Goal: Information Seeking & Learning: Learn about a topic

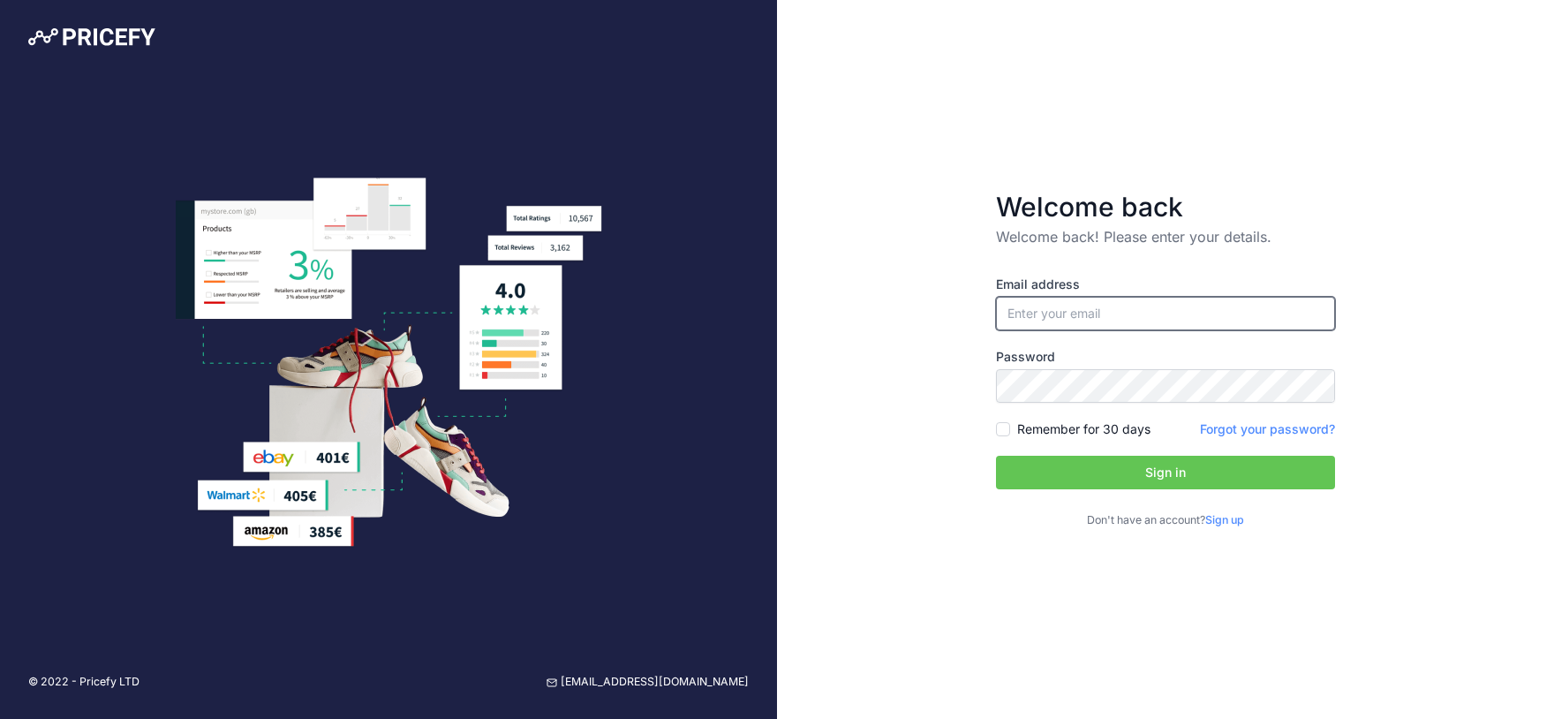
click at [1034, 303] on input "email" at bounding box center [1165, 314] width 339 height 34
type input "[EMAIL_ADDRESS][DOMAIN_NAME]"
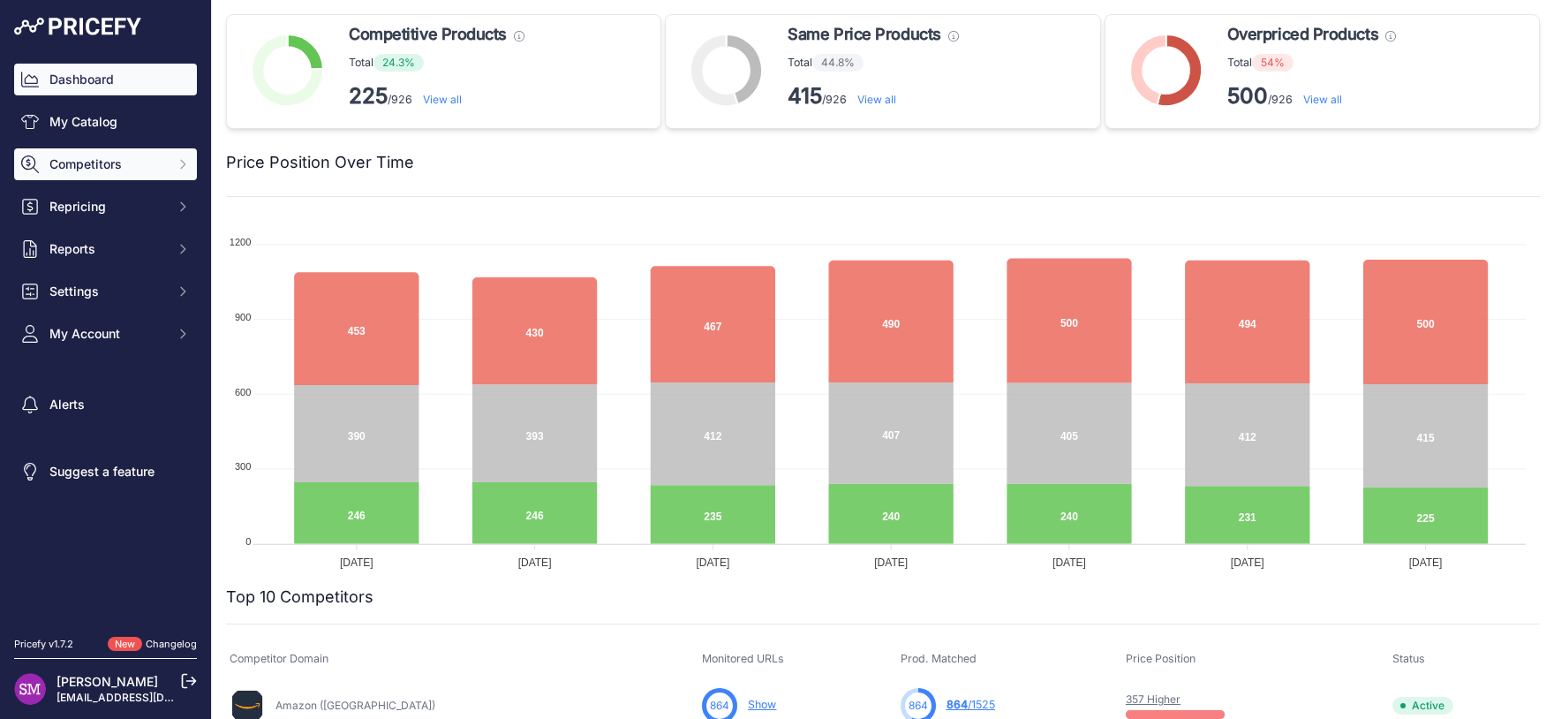
click at [111, 161] on span "Competitors" at bounding box center [107, 164] width 116 height 18
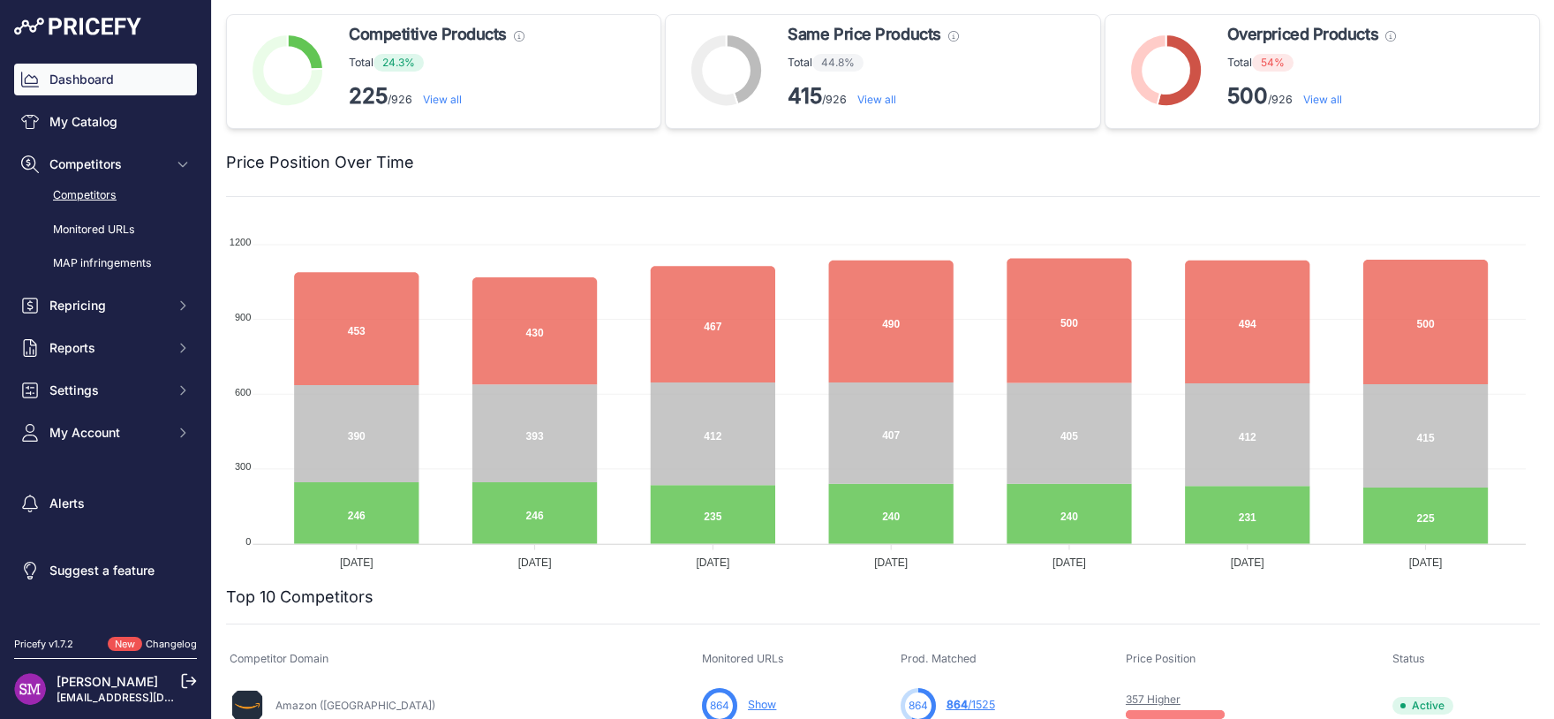
click at [126, 193] on link "Competitors" at bounding box center [105, 195] width 183 height 31
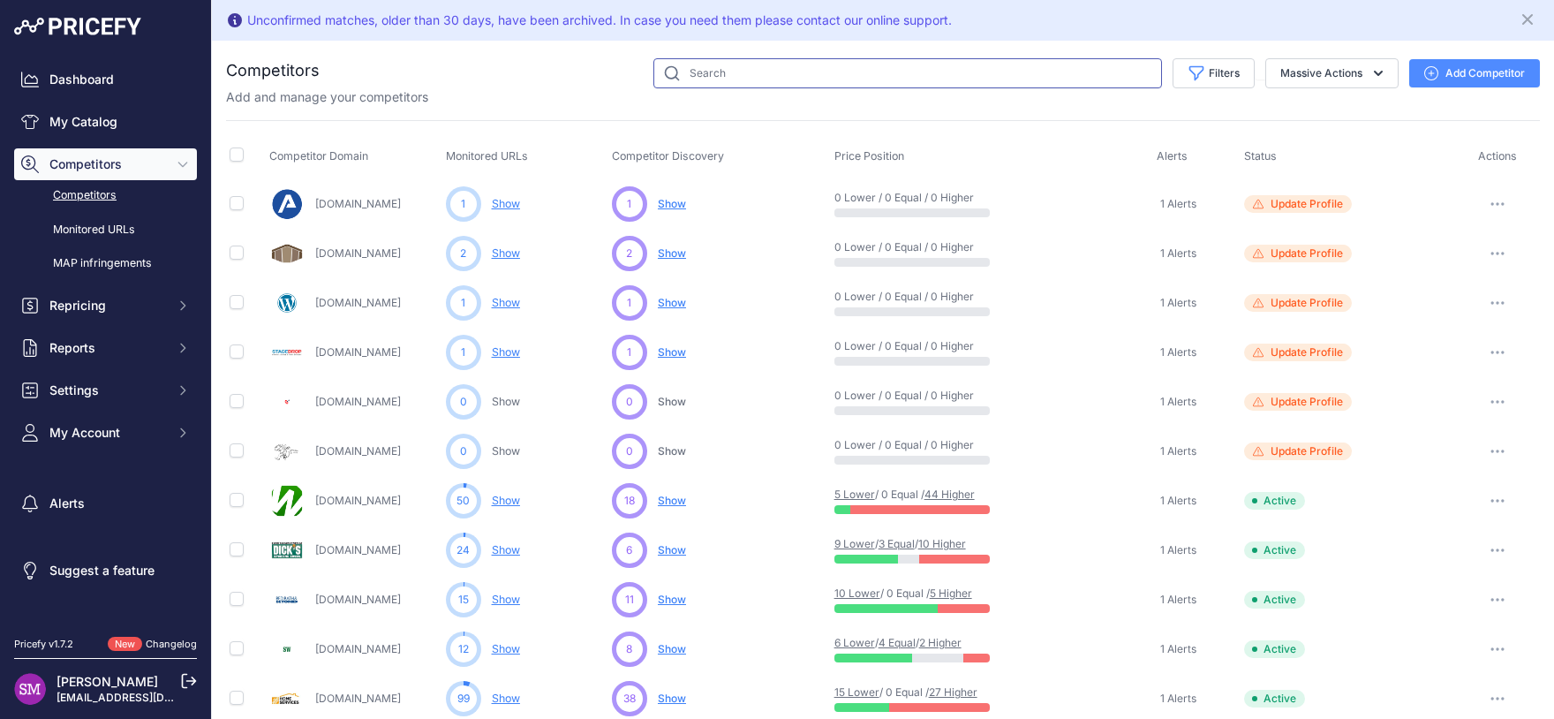
click at [768, 72] on input "text" at bounding box center [907, 73] width 509 height 30
type input "target"
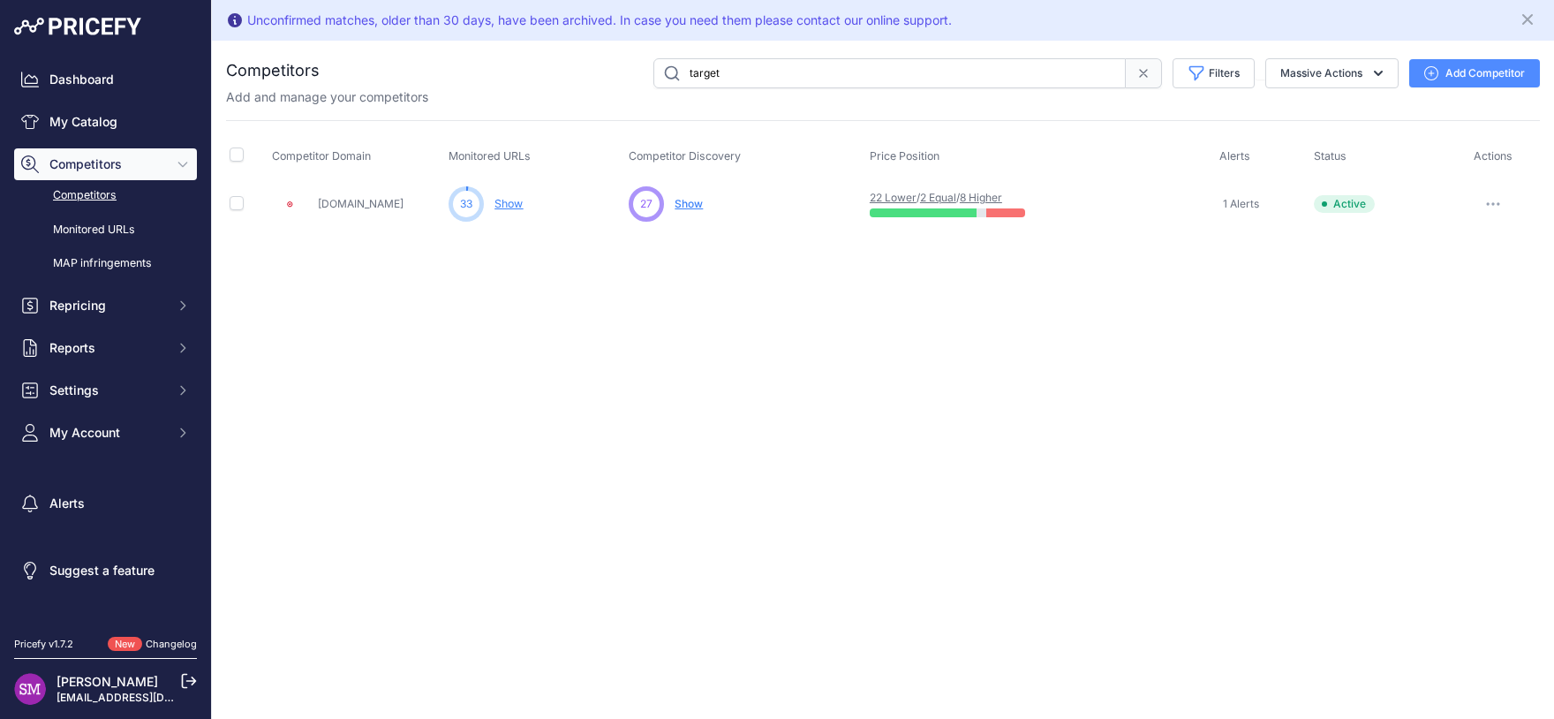
click at [502, 200] on link "Show" at bounding box center [509, 203] width 28 height 13
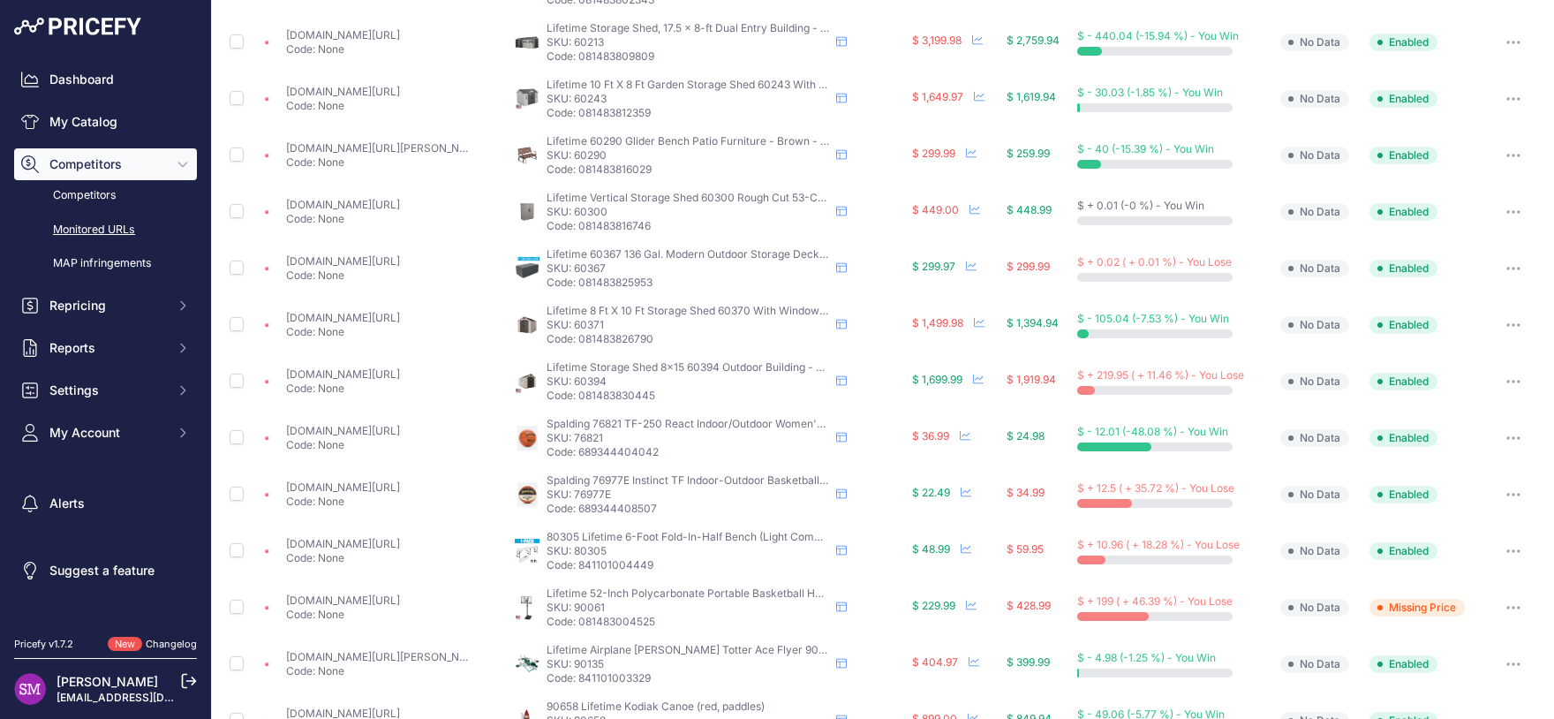
scroll to position [723, 0]
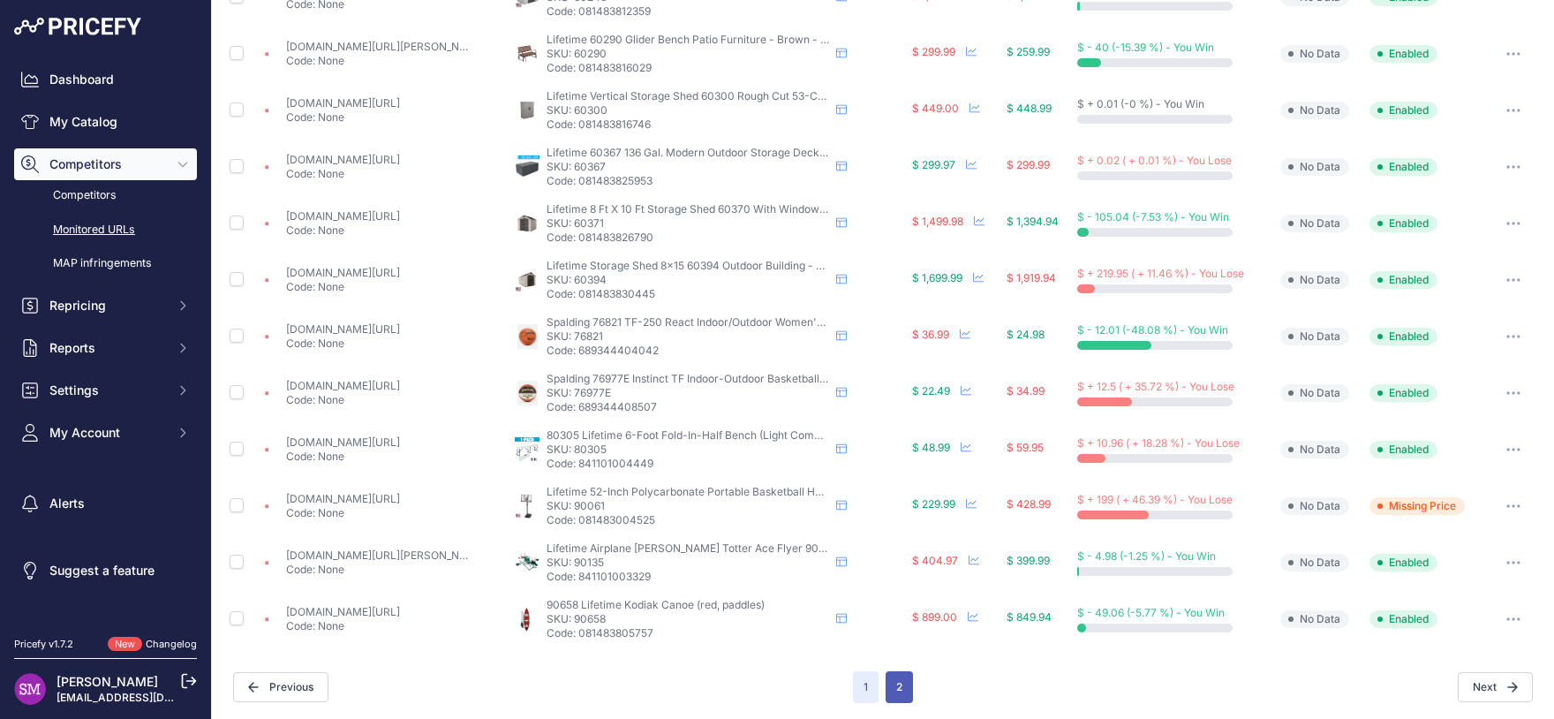
click at [893, 690] on button "2" at bounding box center [899, 687] width 27 height 32
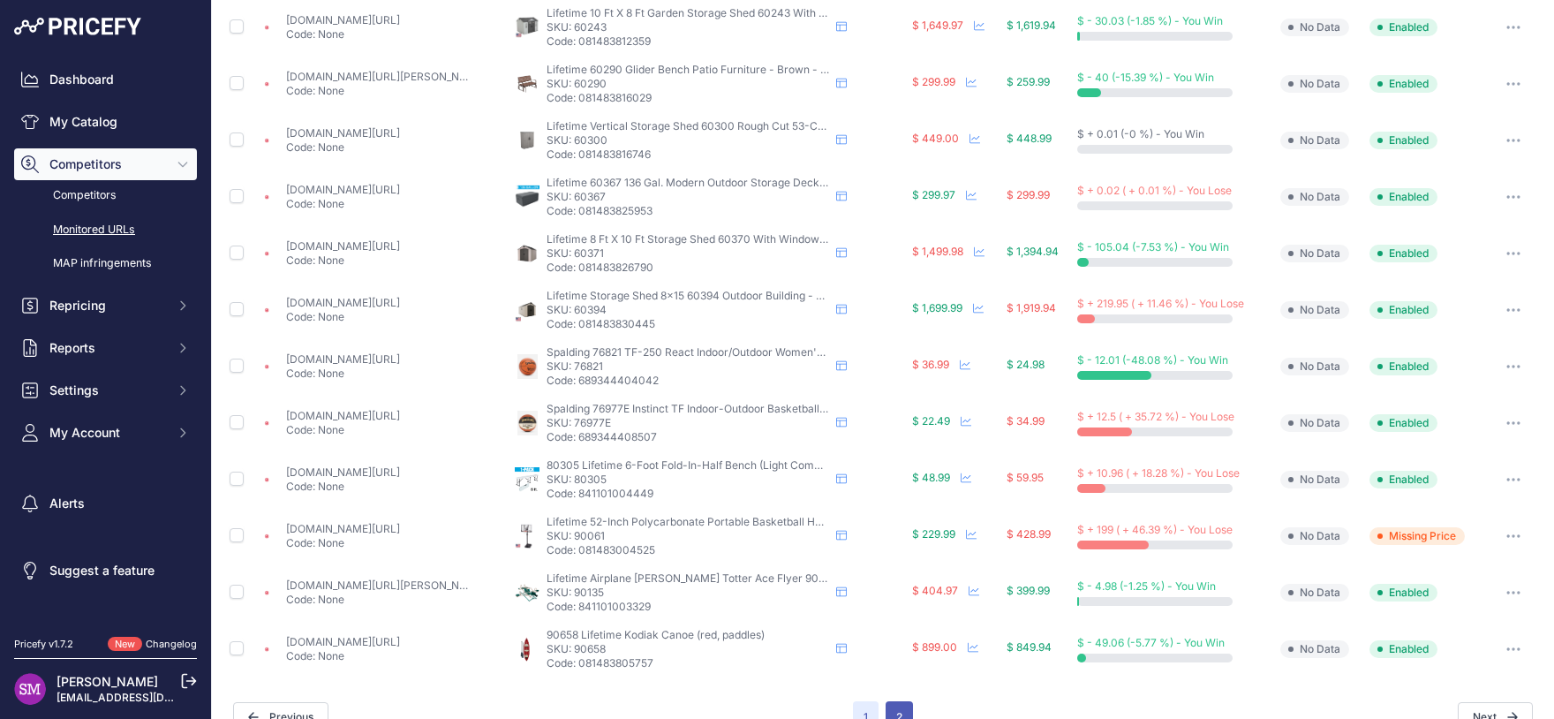
scroll to position [753, 0]
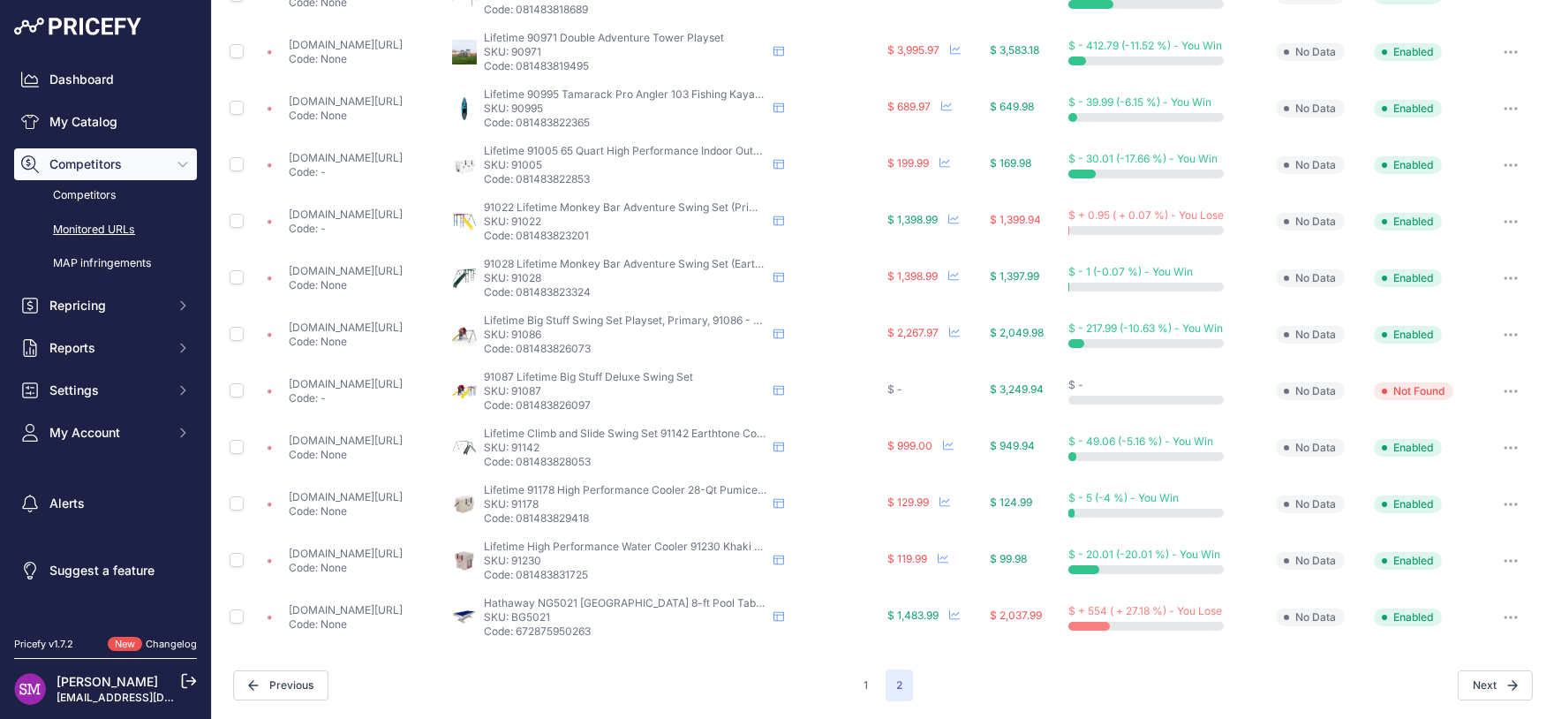
scroll to position [144, 0]
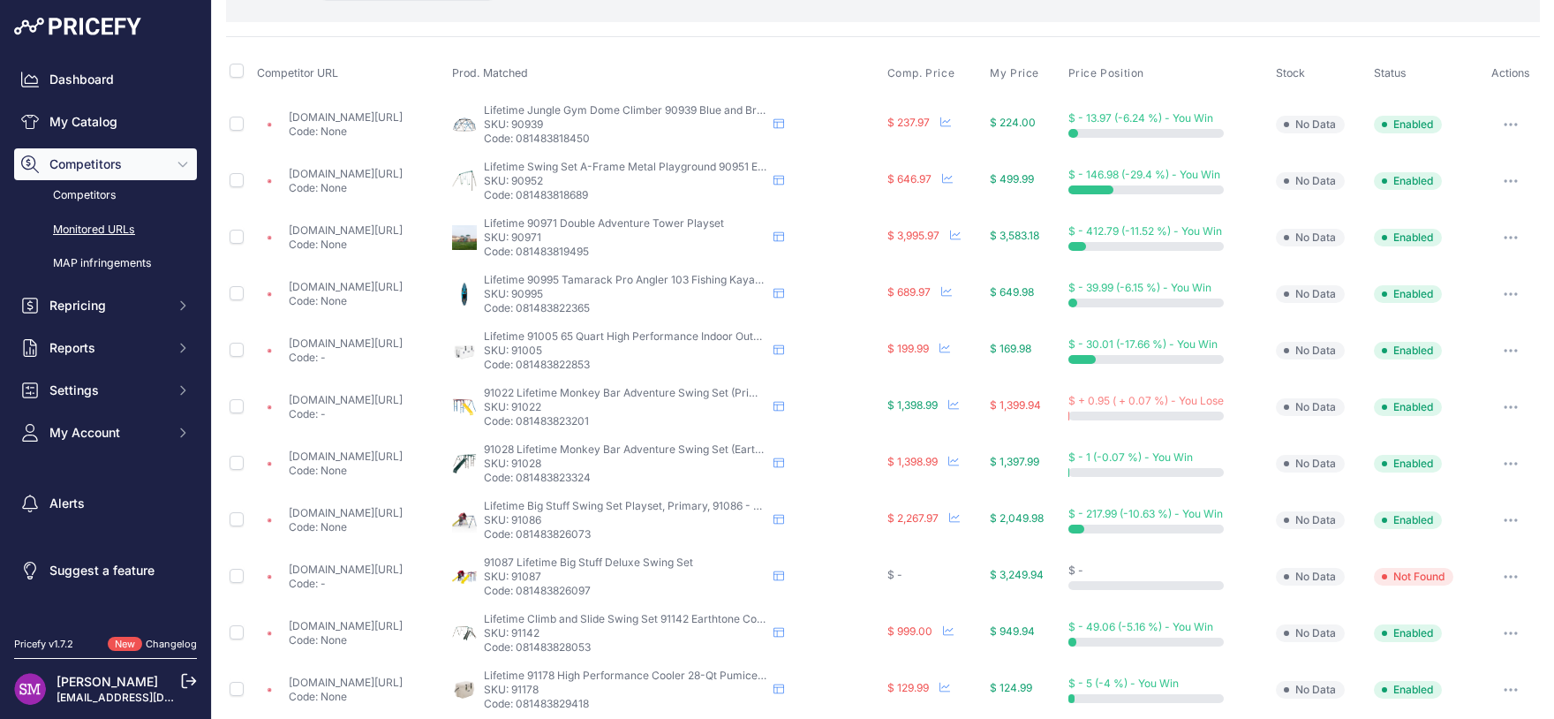
click at [372, 569] on link "target.com/p/lifetime-big-stuff-deluxe-swing-set-primary-91087/-/a-1004437340?p…" at bounding box center [346, 568] width 114 height 13
click at [1493, 569] on button "button" at bounding box center [1510, 576] width 35 height 25
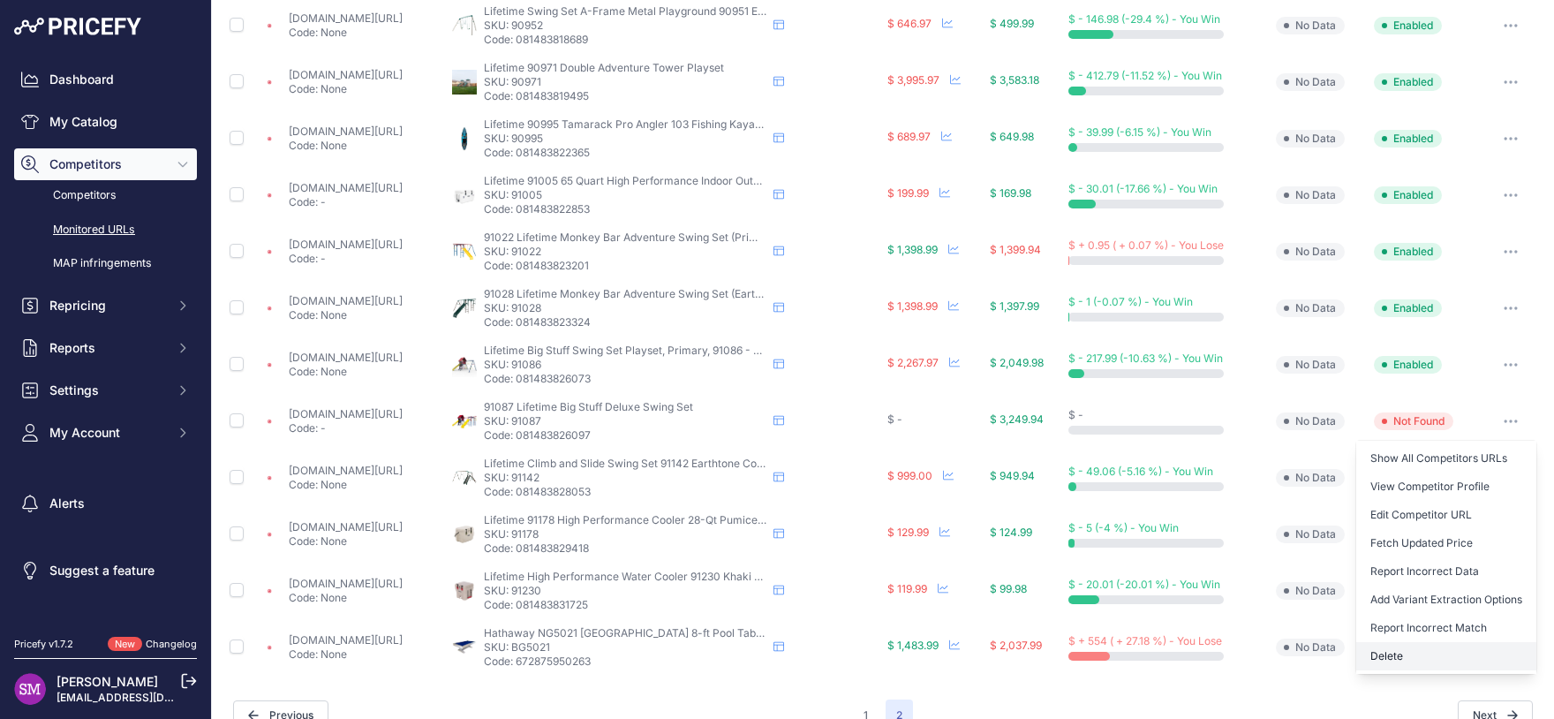
click at [1378, 654] on button "Delete" at bounding box center [1446, 656] width 180 height 28
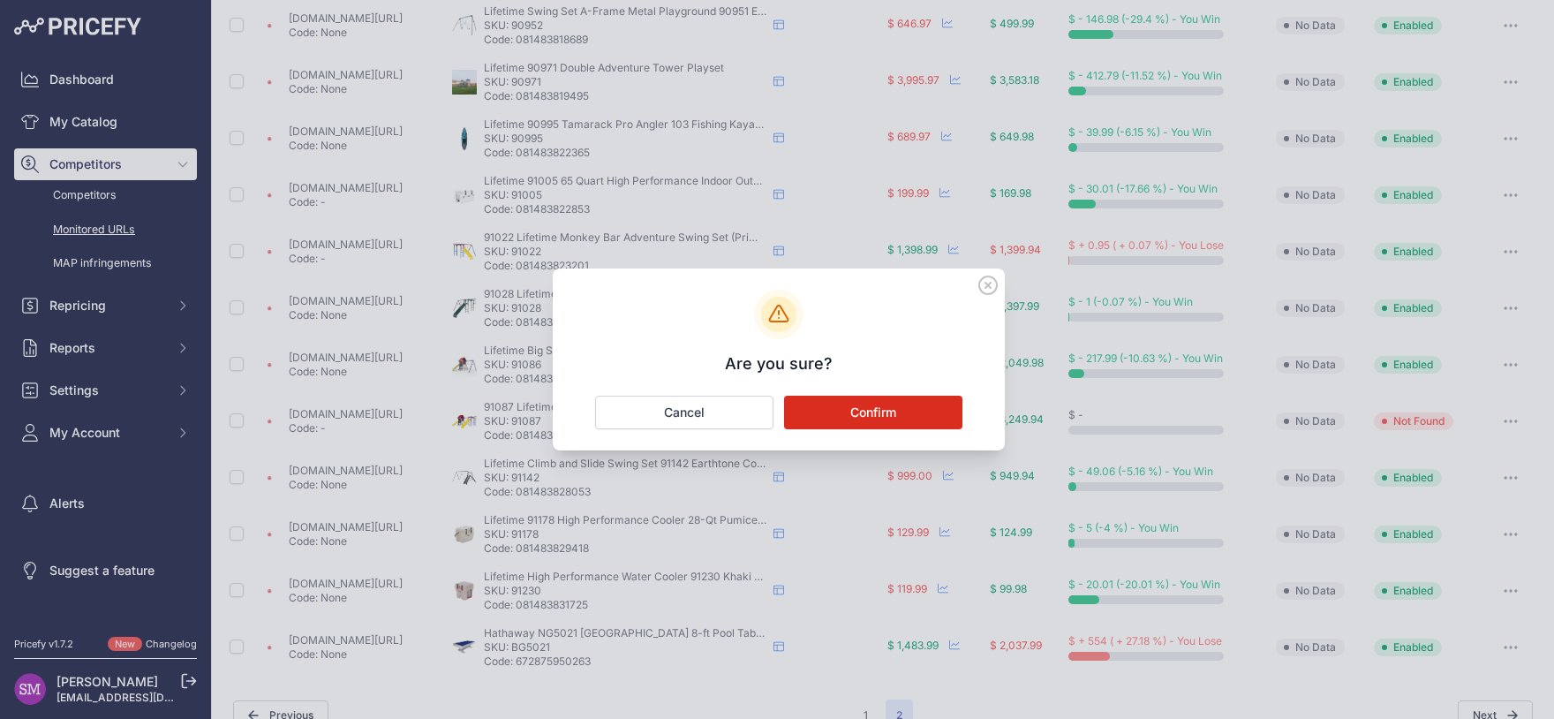
click at [894, 408] on button "Confirm" at bounding box center [873, 413] width 178 height 34
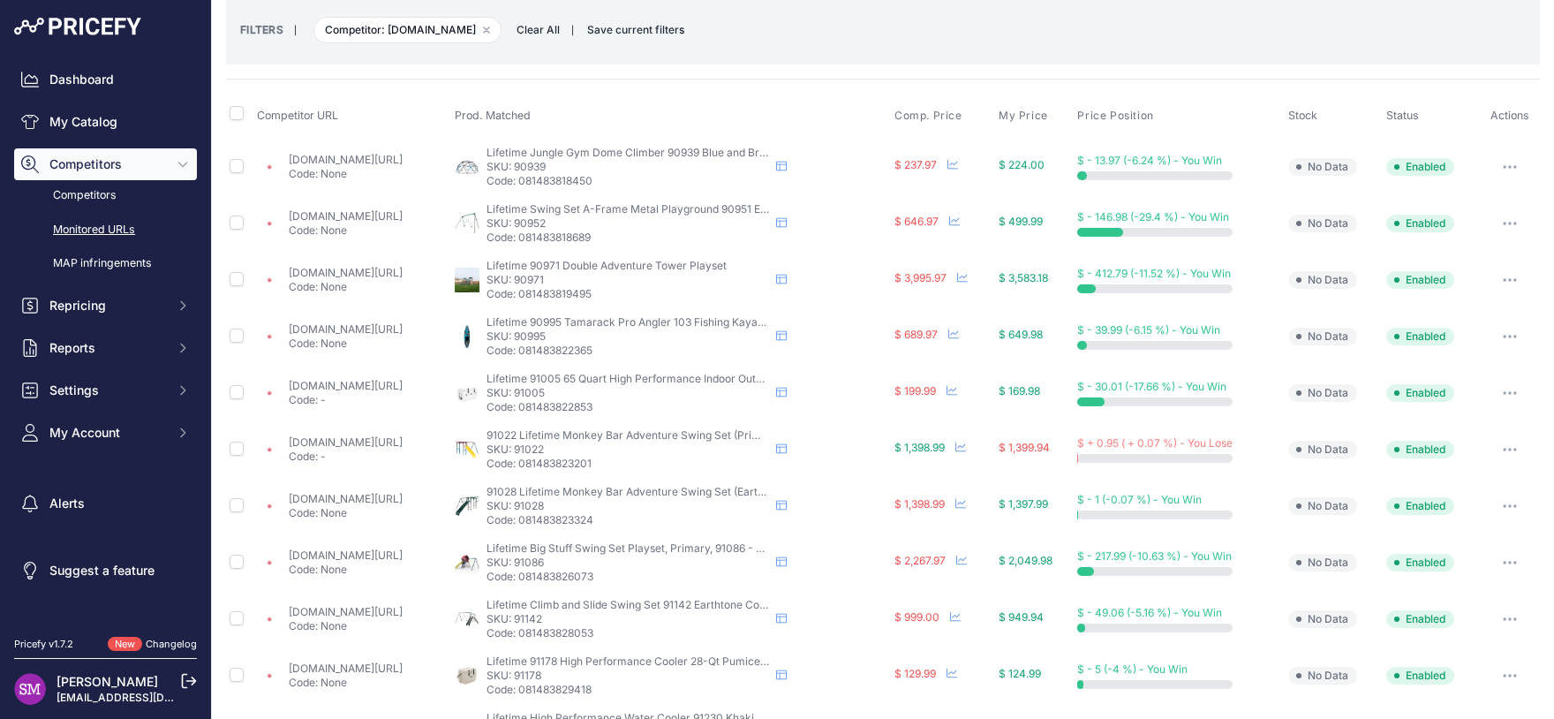
scroll to position [271, 0]
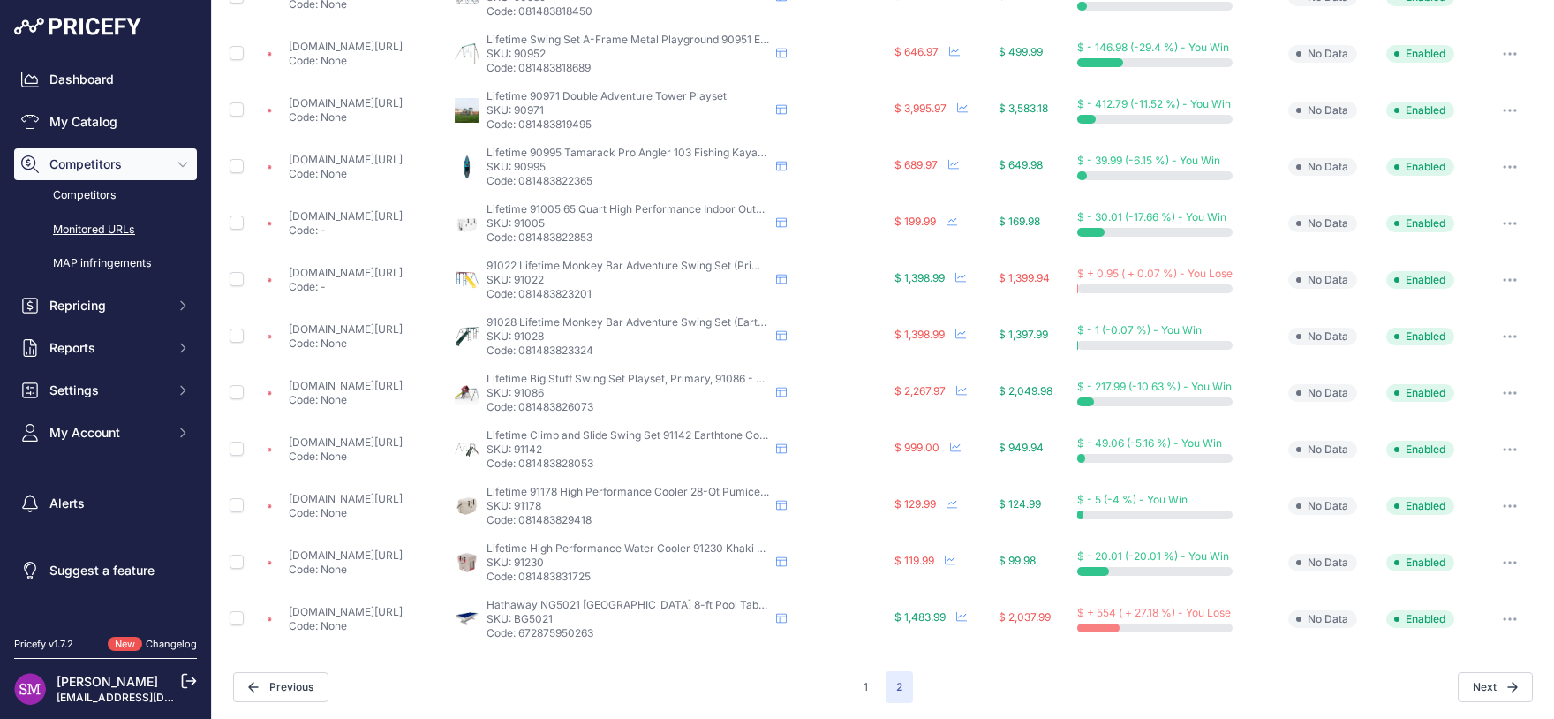
click at [332, 610] on link "target.com/p/hathaway-montecito-8-pool-table-driftwood/-/a-54423257?prirule_jds…" at bounding box center [346, 611] width 114 height 13
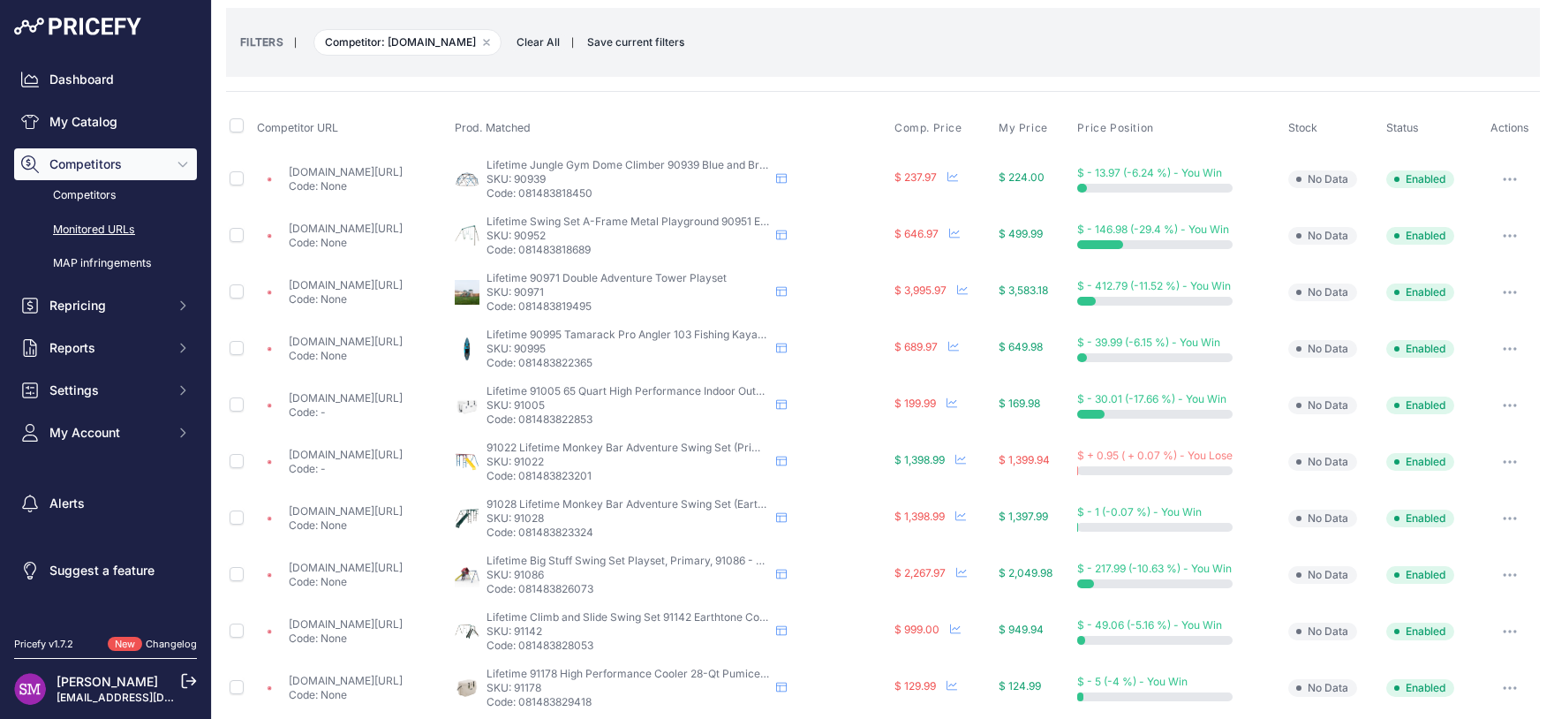
scroll to position [0, 0]
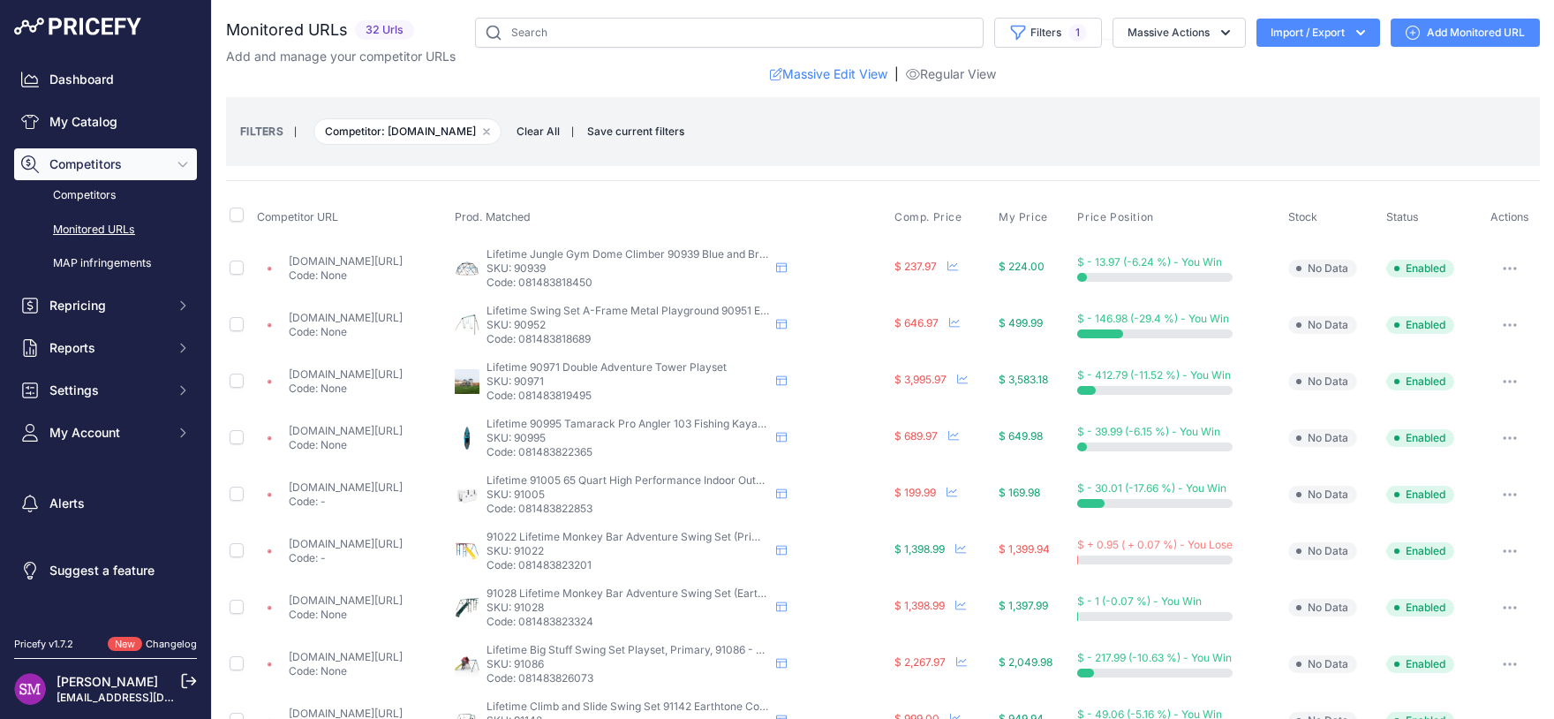
click at [969, 229] on th "Comp. Price" at bounding box center [943, 217] width 104 height 44
click at [970, 225] on th "Comp. Price" at bounding box center [943, 217] width 104 height 44
click at [963, 219] on span "Comp. Price" at bounding box center [929, 217] width 68 height 14
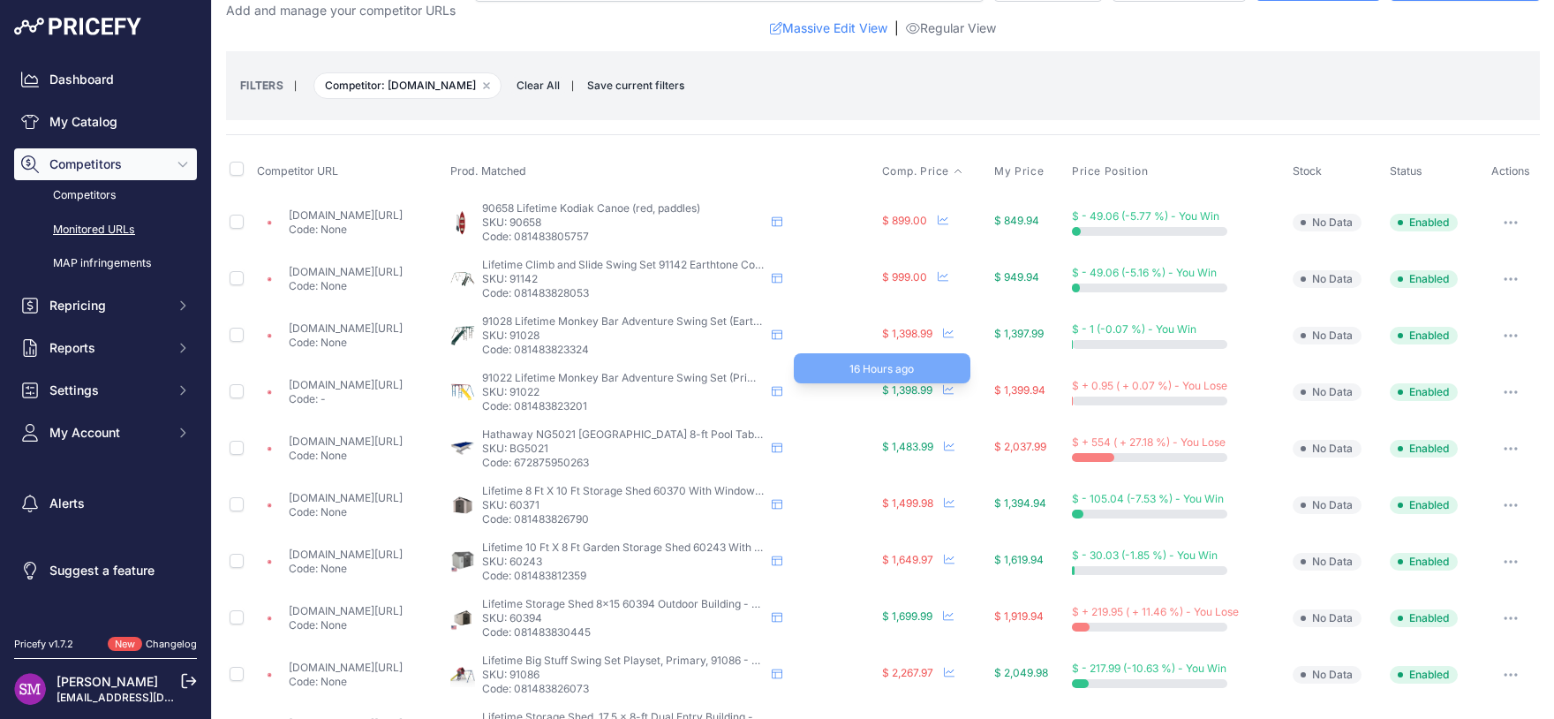
scroll to position [155, 0]
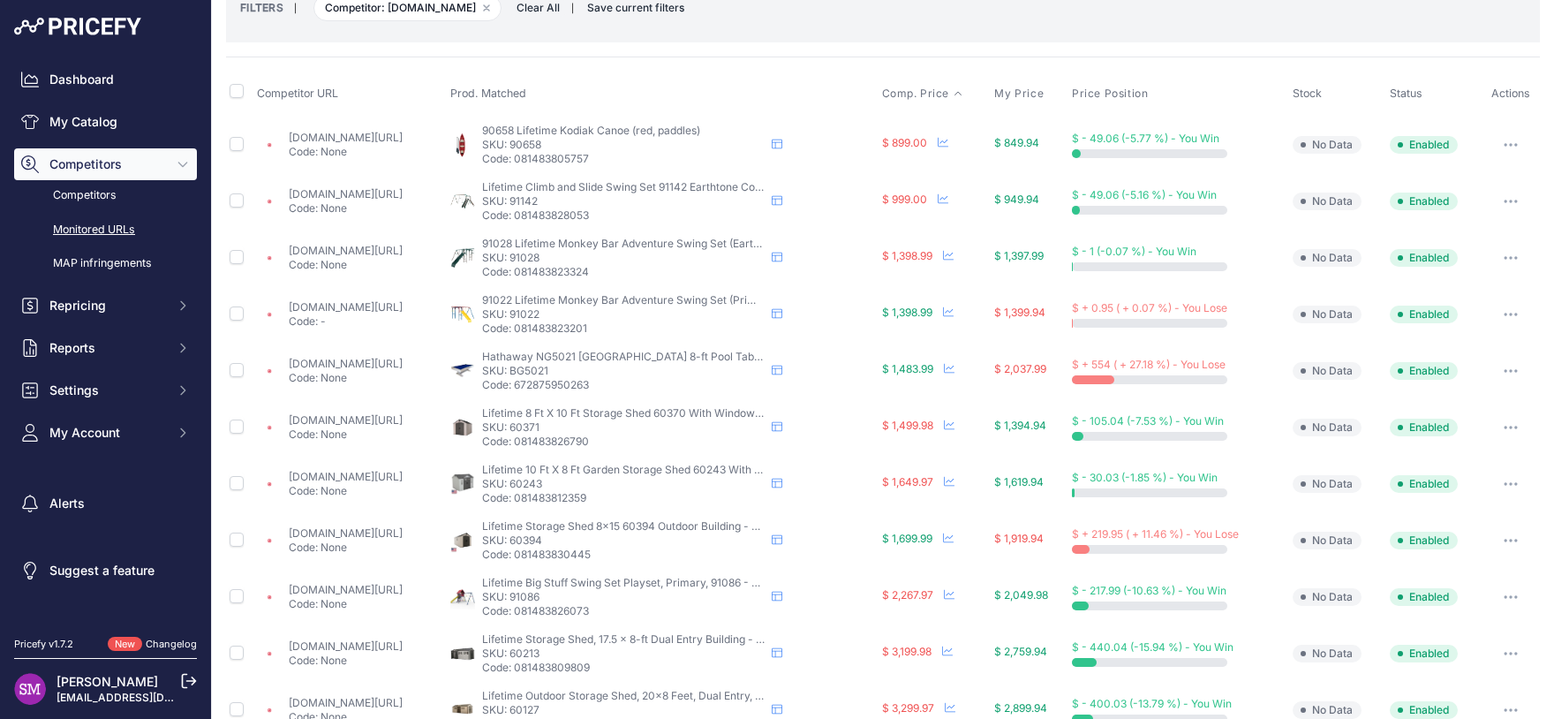
click at [336, 532] on link "target.com/p/lifetime-8-39-x-15-39-outdoor-storage-shed-desert-sand/-/a-91686627" at bounding box center [346, 532] width 114 height 13
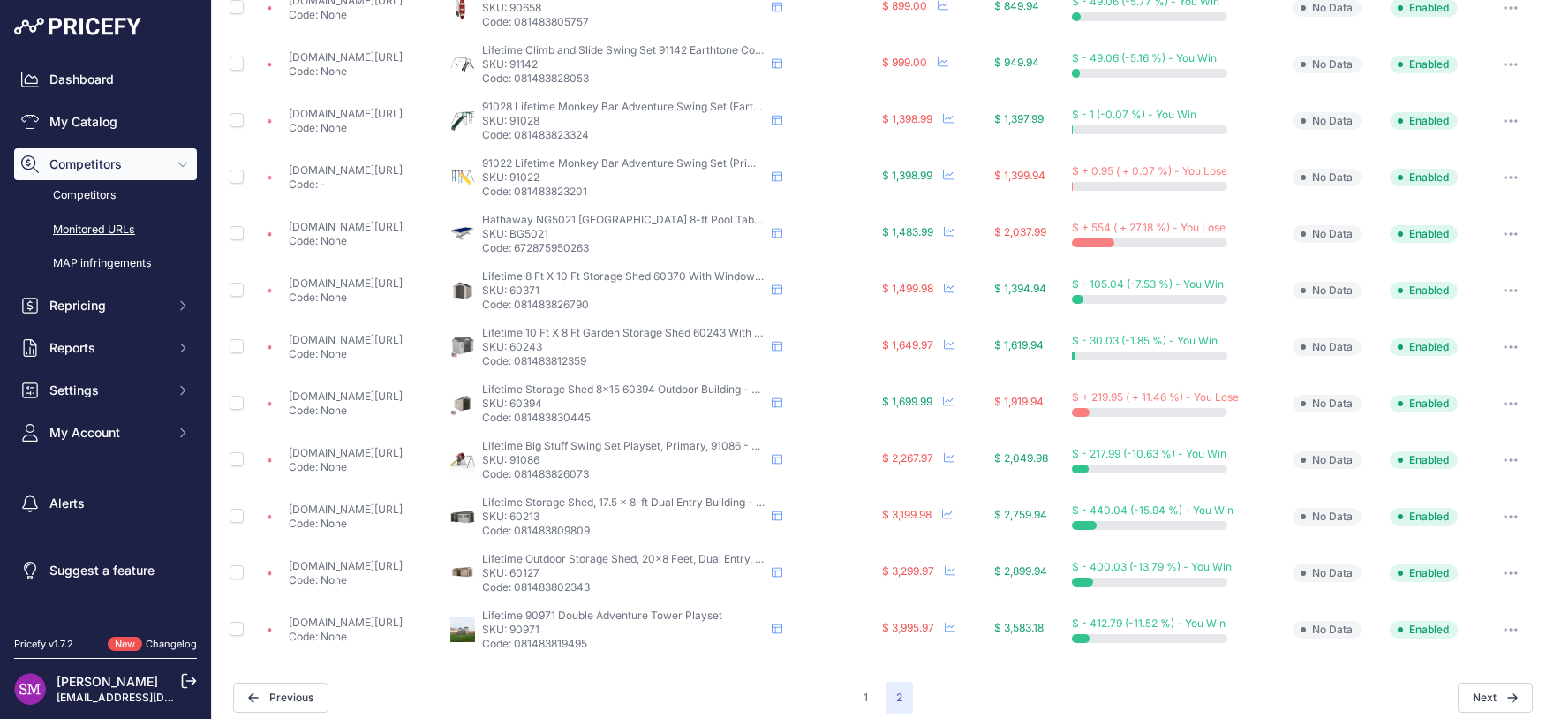
scroll to position [302, 0]
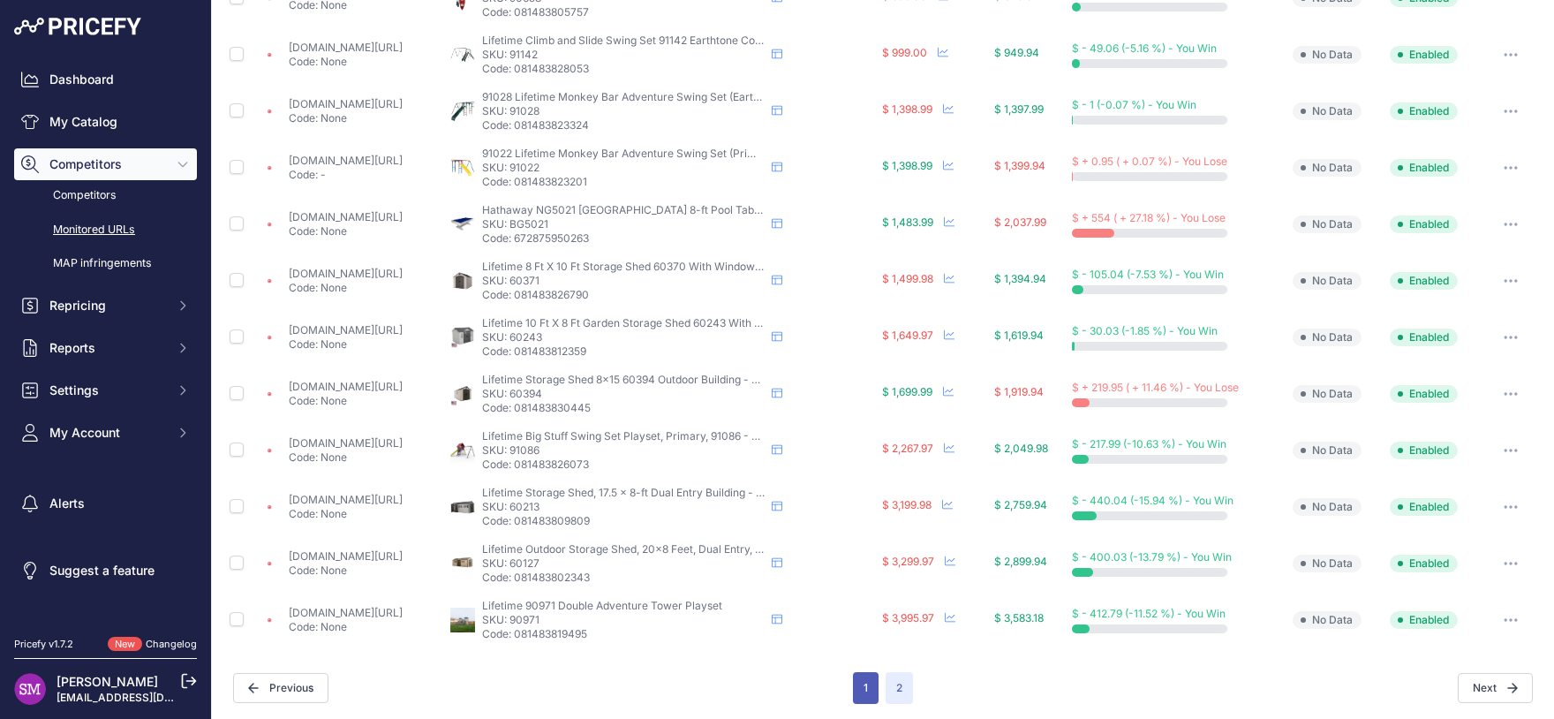
click at [853, 690] on button "1" at bounding box center [866, 688] width 26 height 32
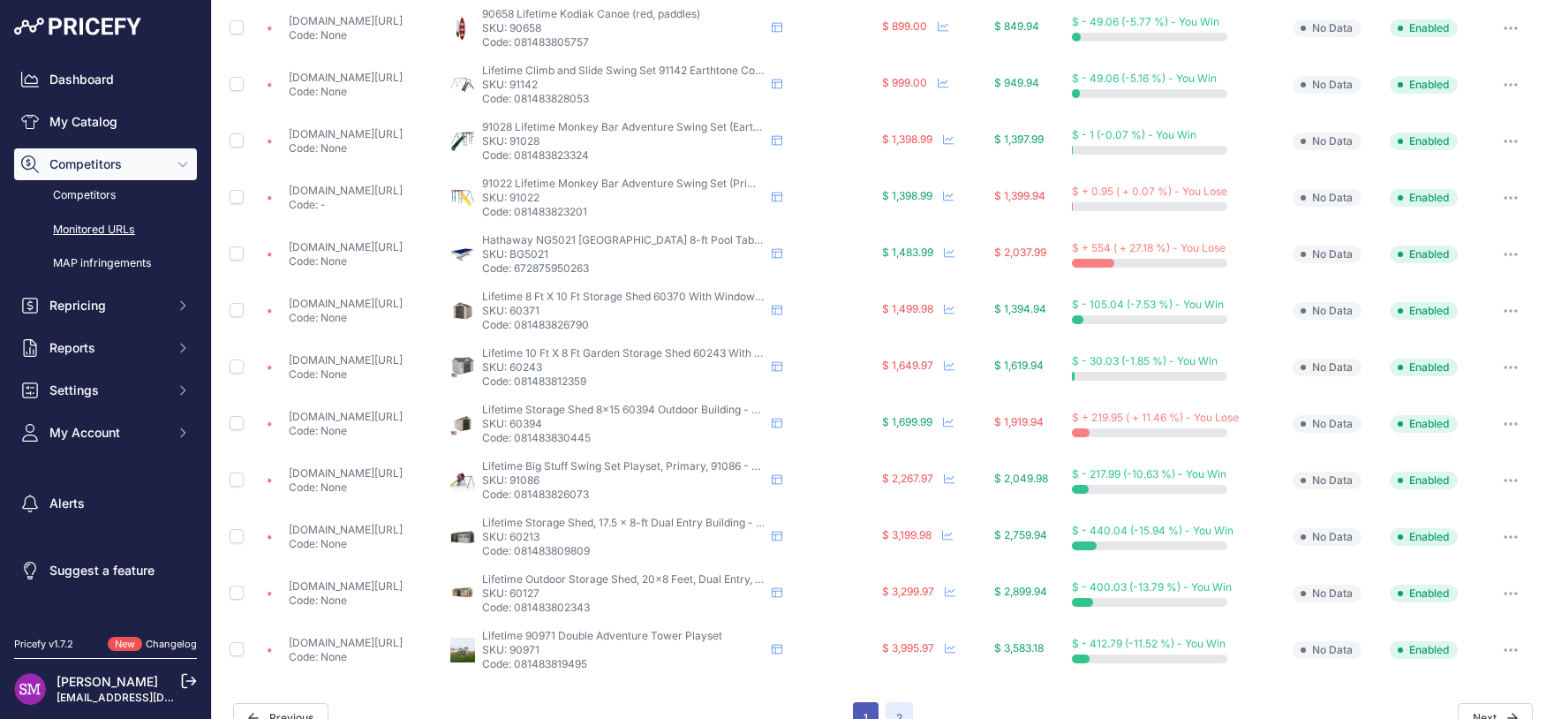
scroll to position [333, 0]
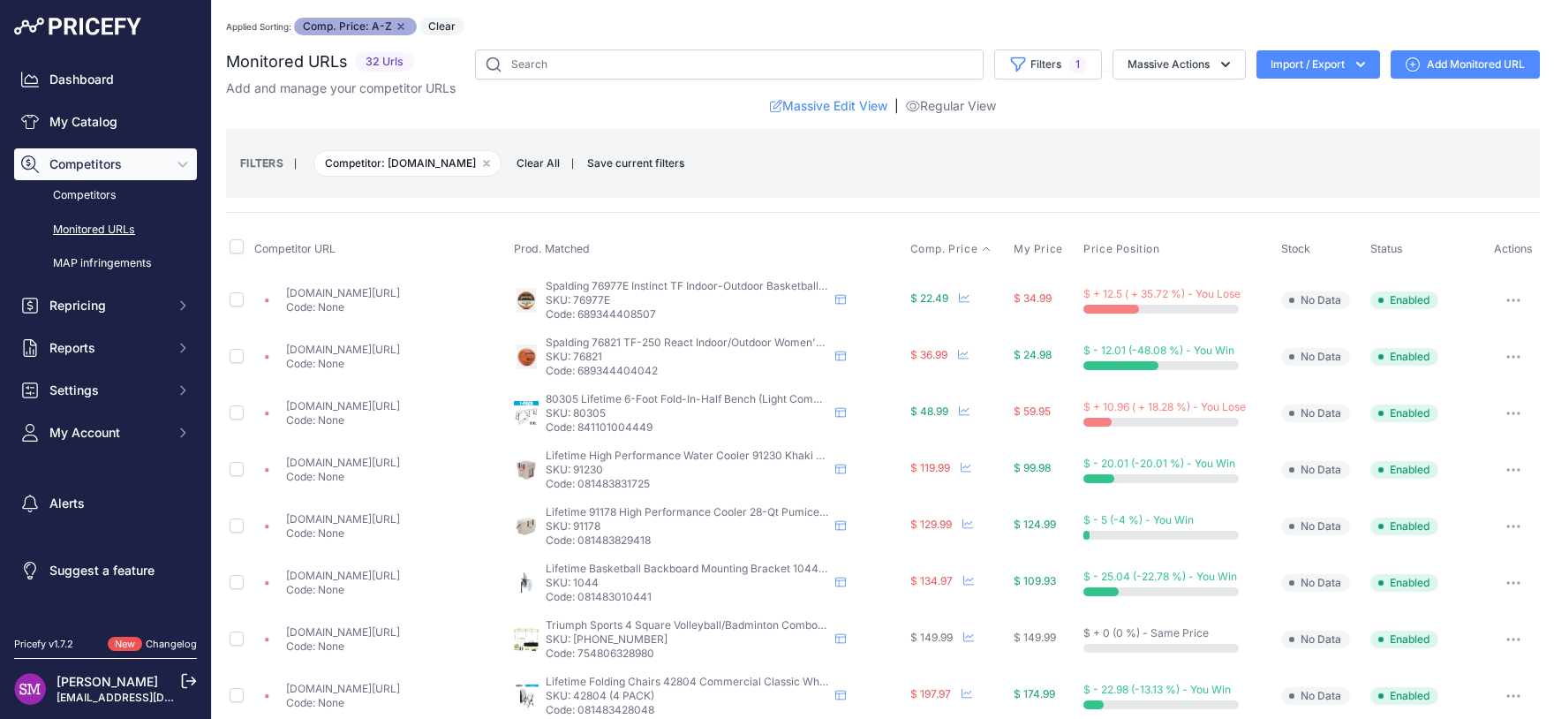
scroll to position [78, 0]
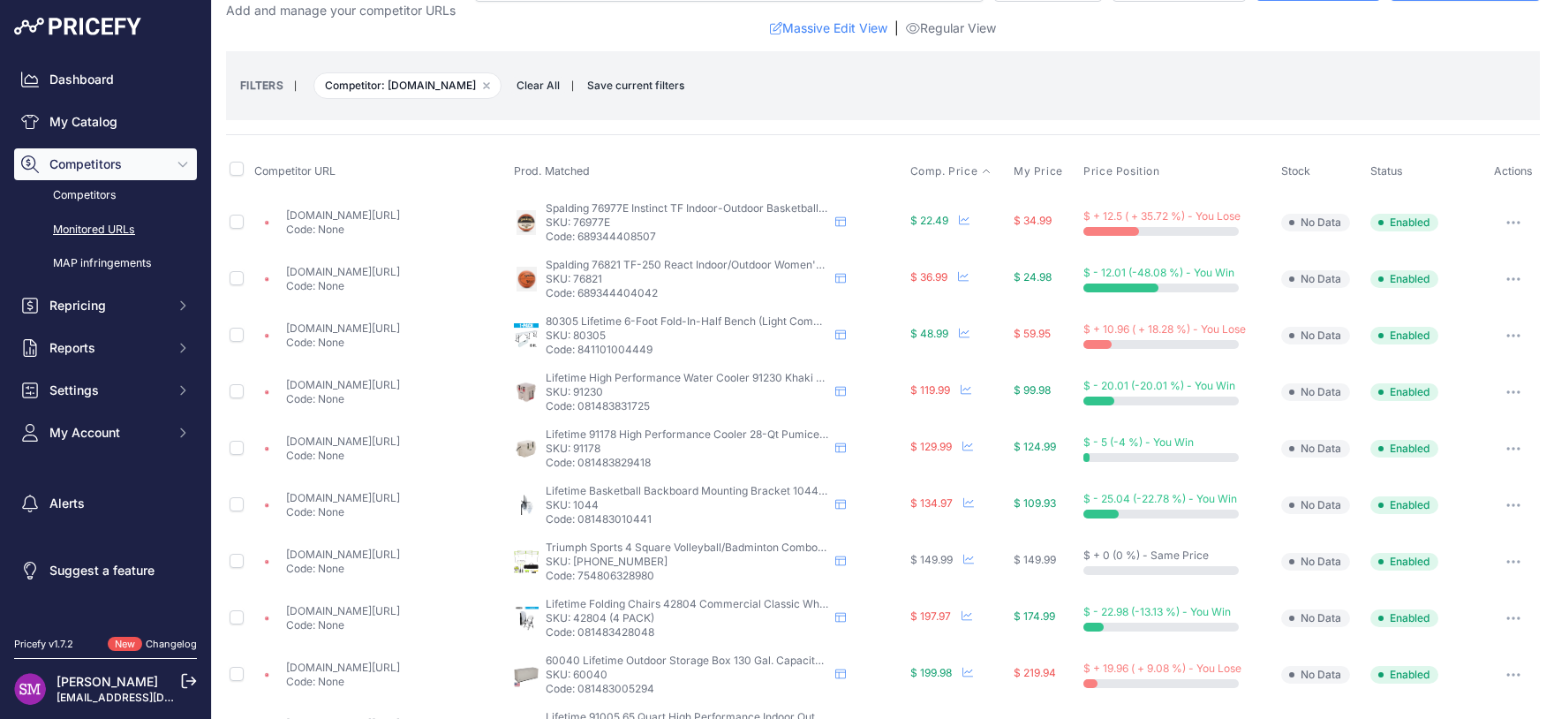
click at [313, 215] on link "target.com/p/spalding-instinct-29-5-34-basketball/-/a-92110916" at bounding box center [343, 214] width 114 height 13
click at [92, 205] on link "Competitors" at bounding box center [105, 195] width 183 height 31
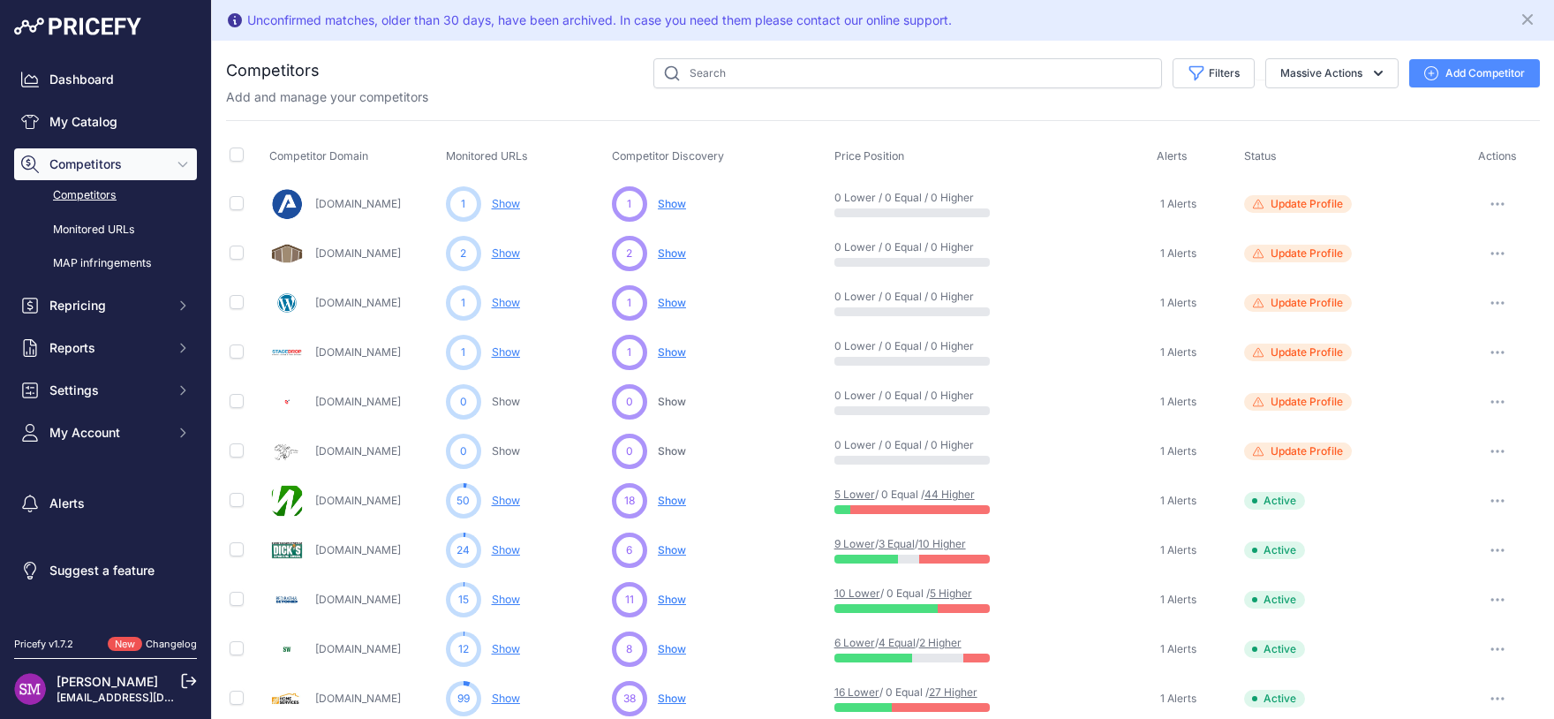
click at [505, 695] on link "Show" at bounding box center [506, 697] width 28 height 13
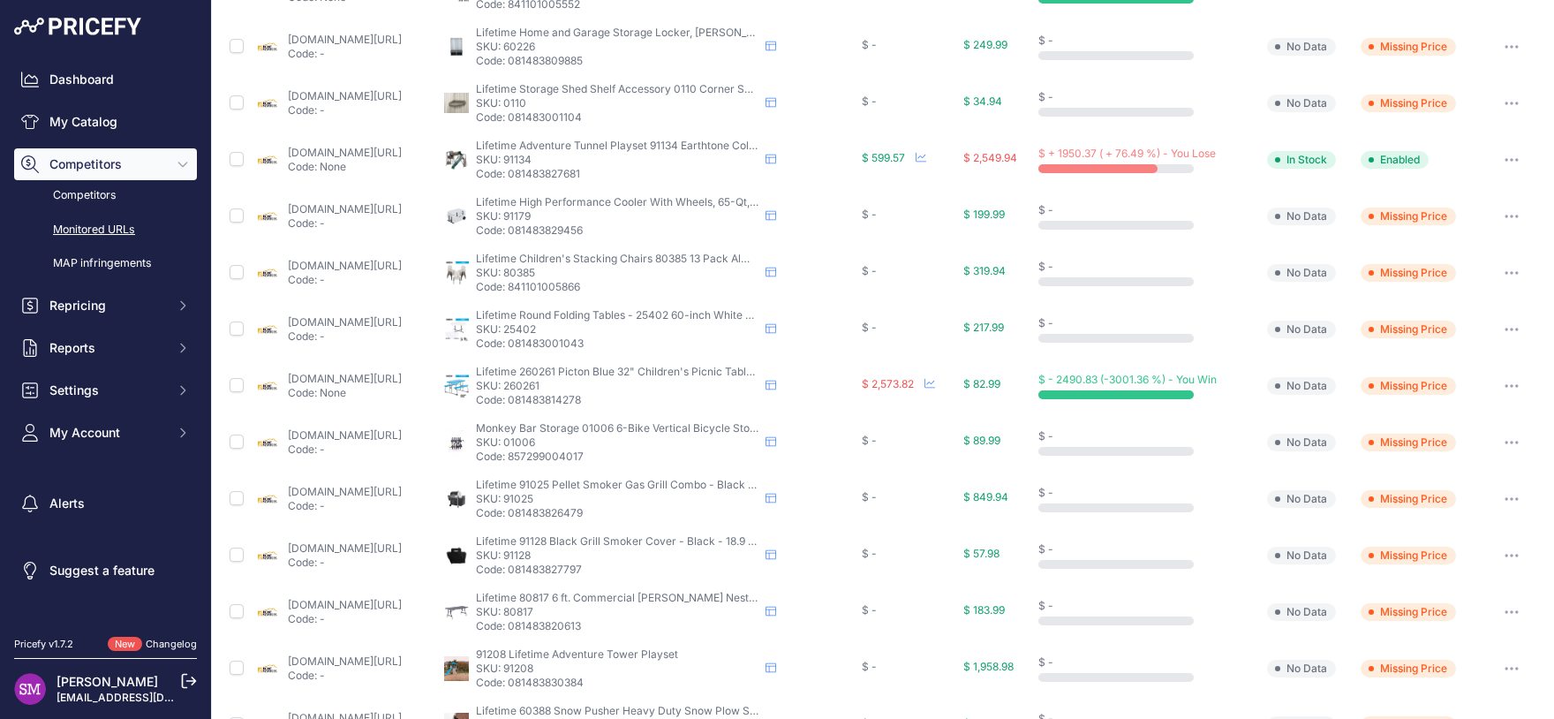
scroll to position [24, 0]
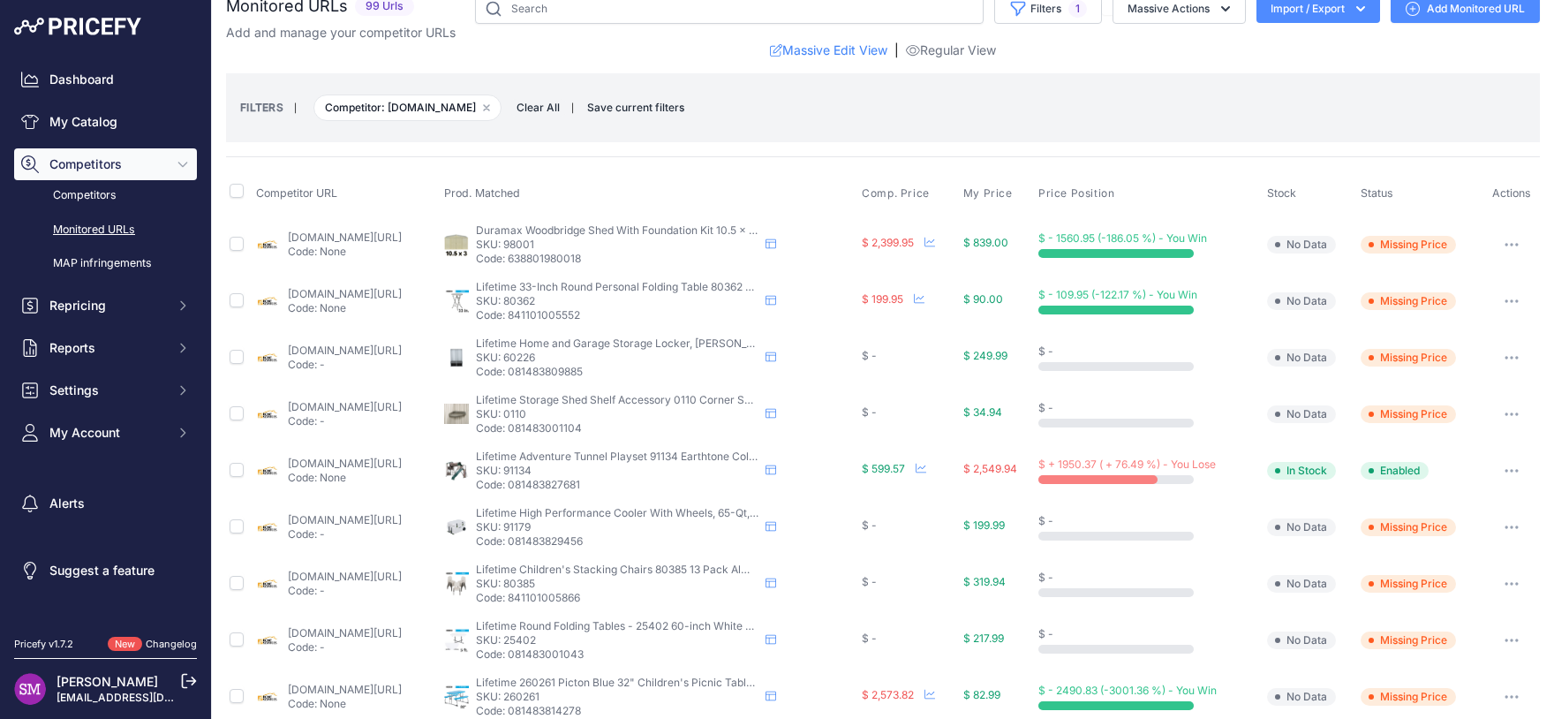
click at [305, 352] on link "[DOMAIN_NAME][URL]" at bounding box center [345, 350] width 114 height 13
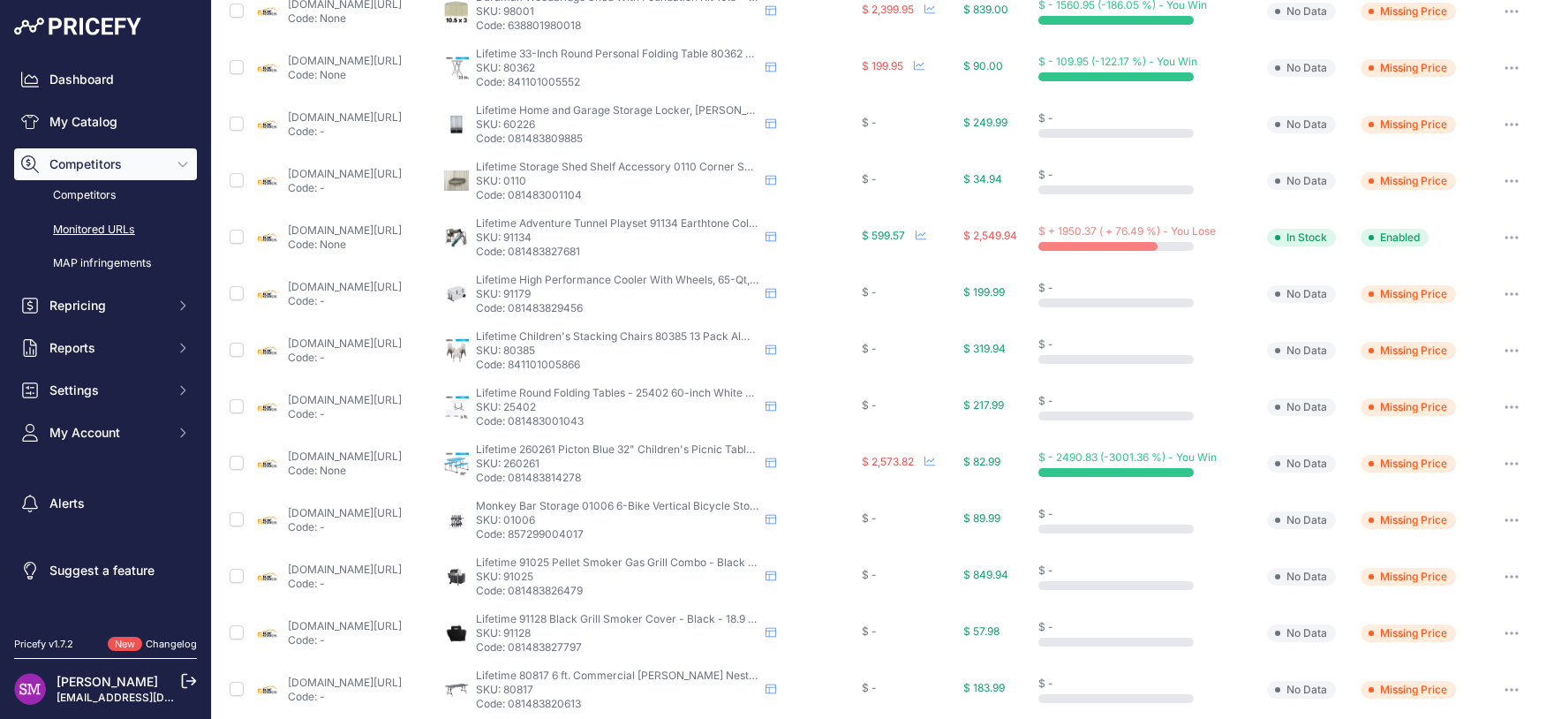
scroll to position [0, 0]
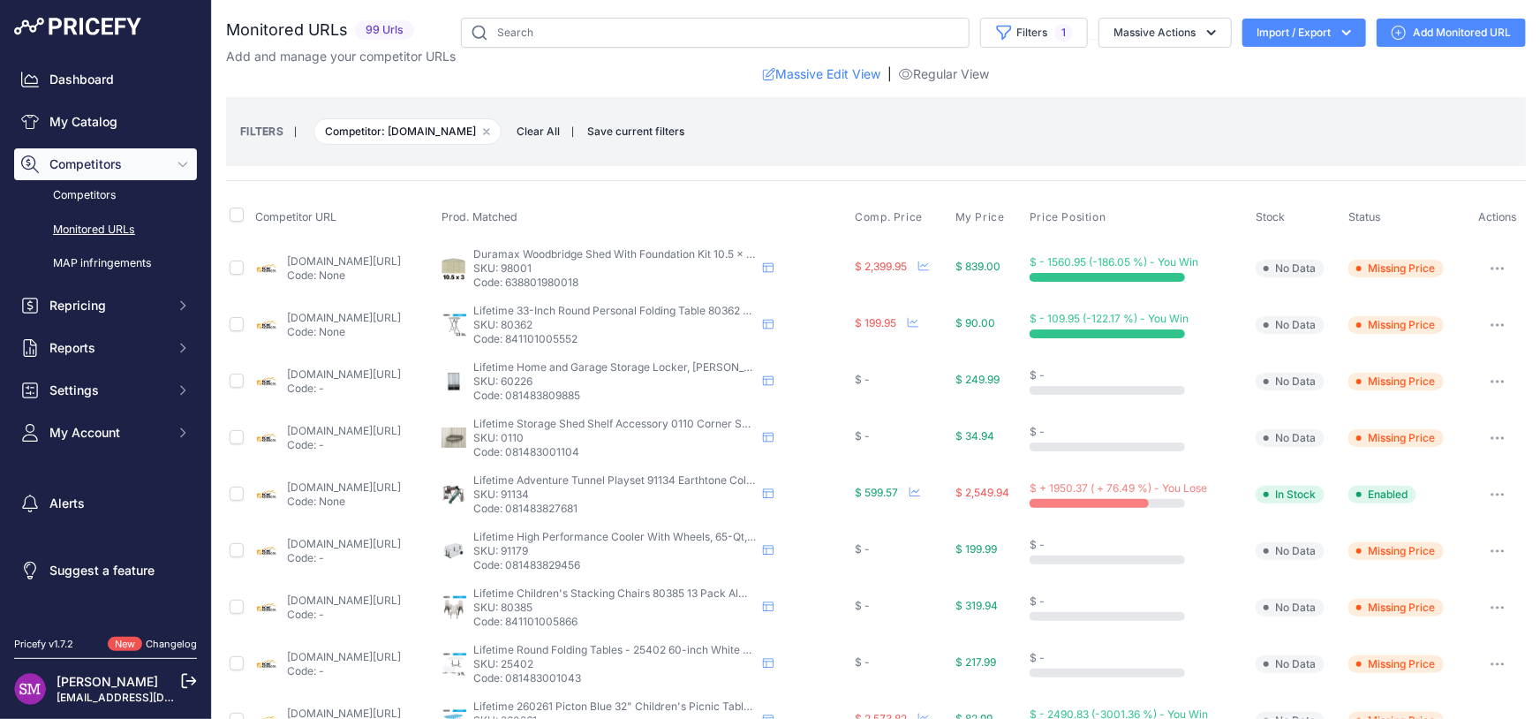
click at [287, 367] on link "[DOMAIN_NAME][URL]" at bounding box center [344, 373] width 114 height 13
